Goal: Obtain resource: Obtain resource

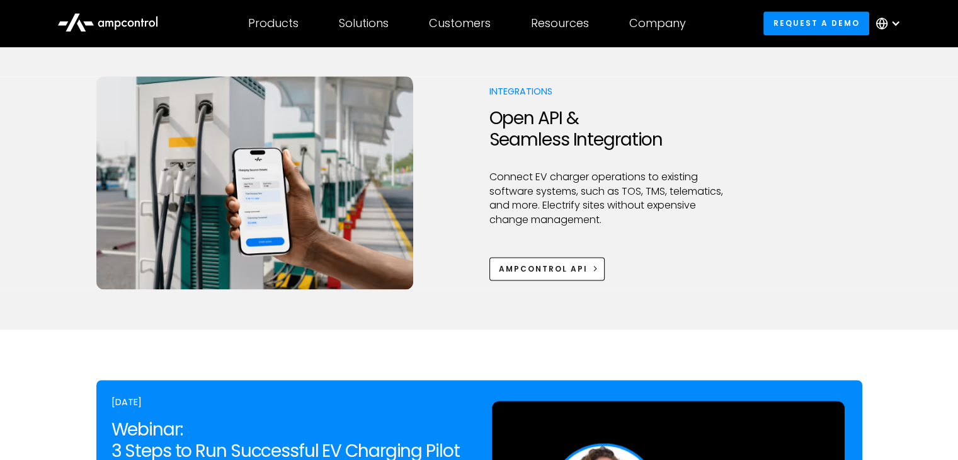
scroll to position [1763, 0]
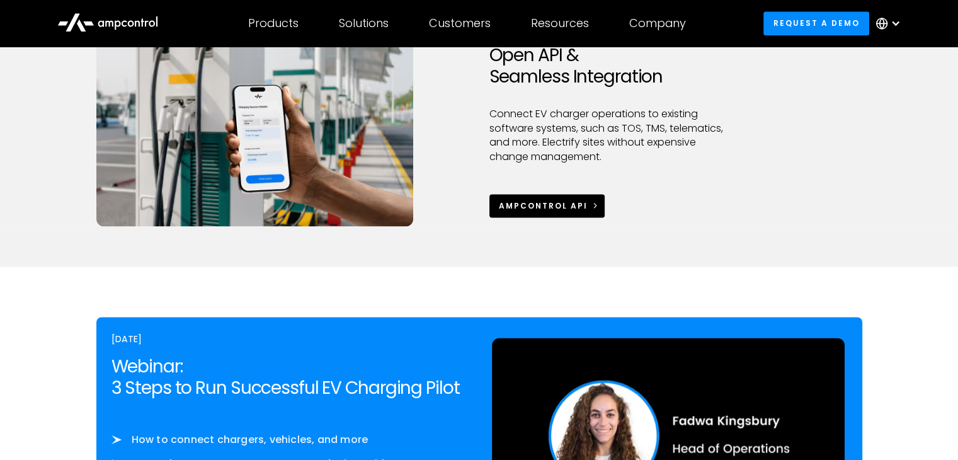
click at [567, 212] on link "Ampcontrol APi" at bounding box center [547, 205] width 116 height 23
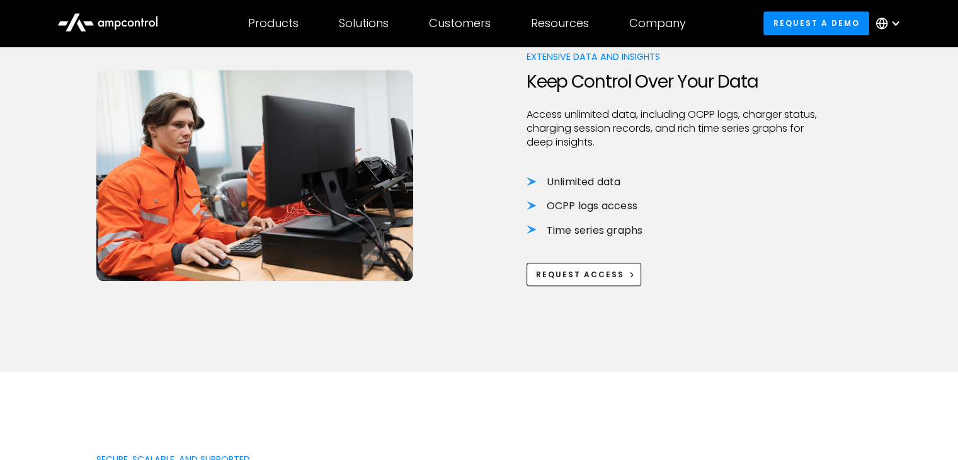
scroll to position [567, 0]
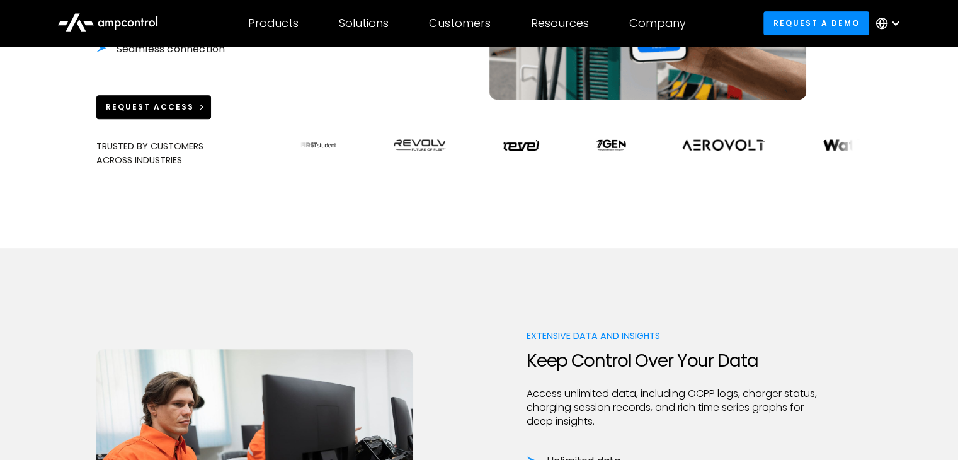
click at [174, 97] on link "Request Access" at bounding box center [153, 106] width 115 height 23
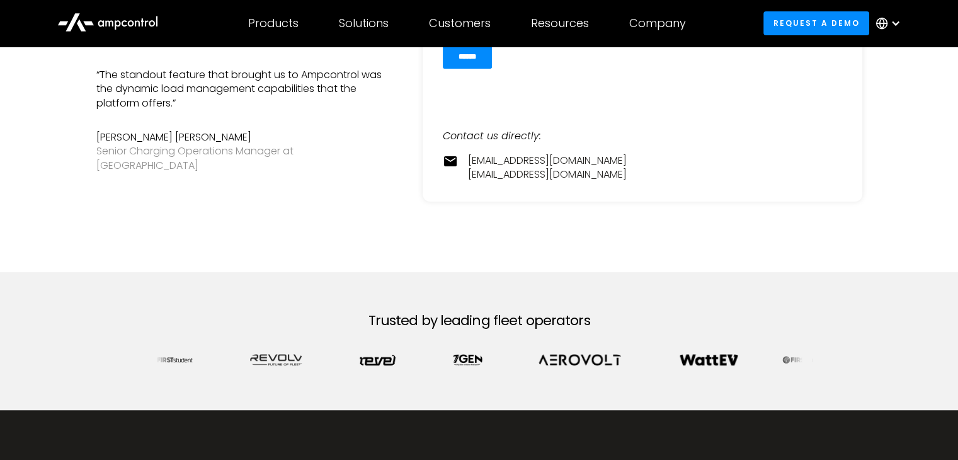
scroll to position [441, 0]
